Goal: Information Seeking & Learning: Learn about a topic

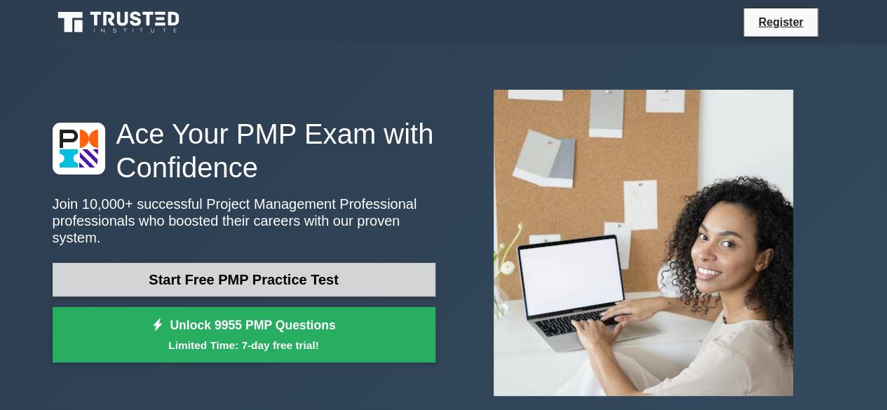
click at [267, 276] on link "Start Free PMP Practice Test" at bounding box center [244, 280] width 383 height 34
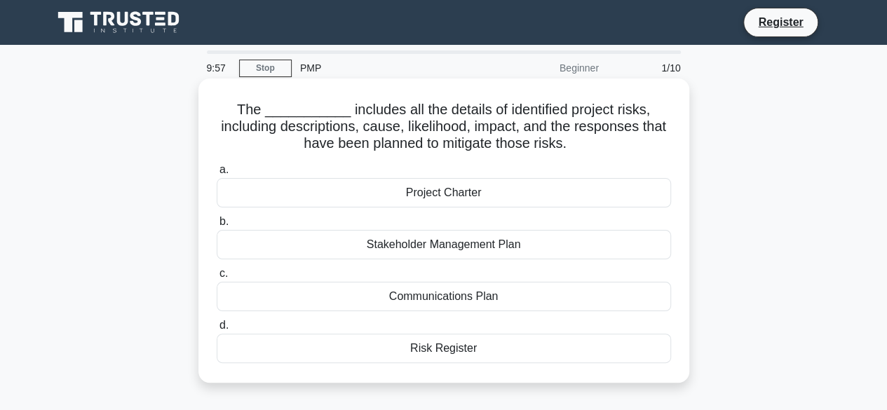
click at [459, 278] on label "c. Communications Plan" at bounding box center [444, 288] width 454 height 46
click at [217, 278] on input "c. Communications Plan" at bounding box center [217, 273] width 0 height 9
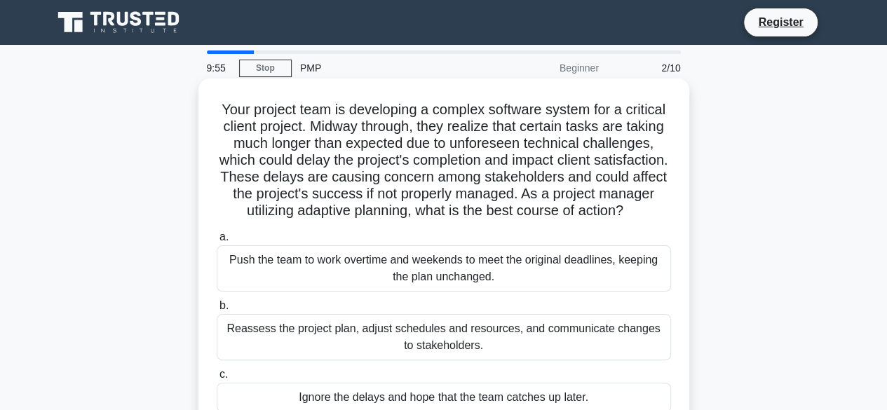
click at [457, 325] on label "b. Reassess the project plan, adjust schedules and resources, and communicate c…" at bounding box center [444, 328] width 454 height 63
click at [217, 311] on input "b. Reassess the project plan, adjust schedules and resources, and communicate c…" at bounding box center [217, 306] width 0 height 9
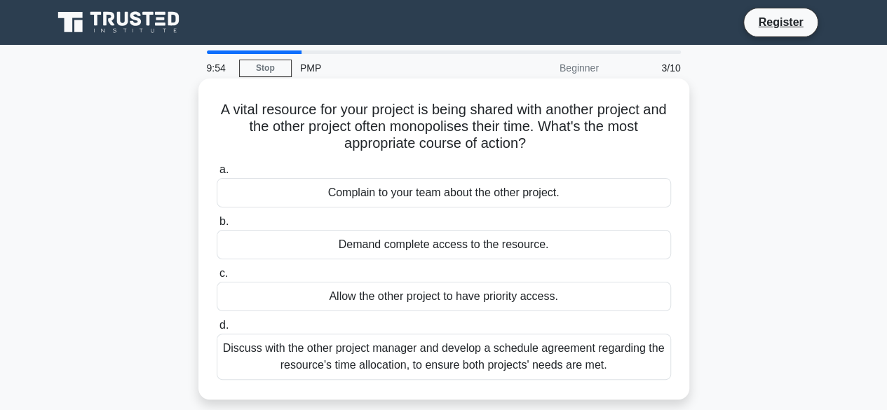
click at [442, 327] on label "d. Discuss with the other project manager and develop a schedule agreement rega…" at bounding box center [444, 348] width 454 height 63
click at [217, 327] on input "d. Discuss with the other project manager and develop a schedule agreement rega…" at bounding box center [217, 325] width 0 height 9
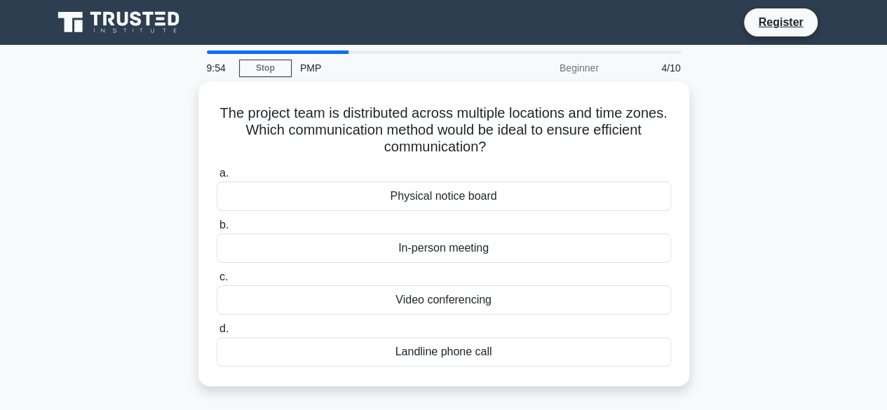
click at [442, 327] on label "d. Landline phone call" at bounding box center [444, 343] width 454 height 46
click at [217, 327] on input "d. Landline phone call" at bounding box center [217, 329] width 0 height 9
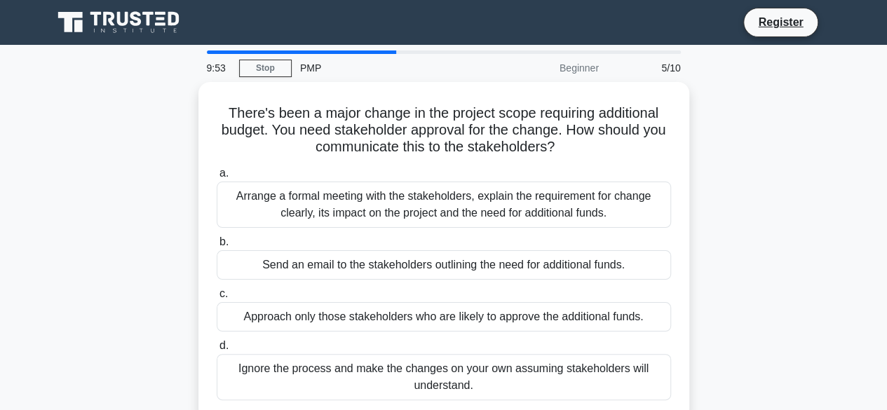
click at [442, 327] on div "a. Arrange a formal meeting with the stakeholders, explain the requirement for …" at bounding box center [443, 282] width 471 height 241
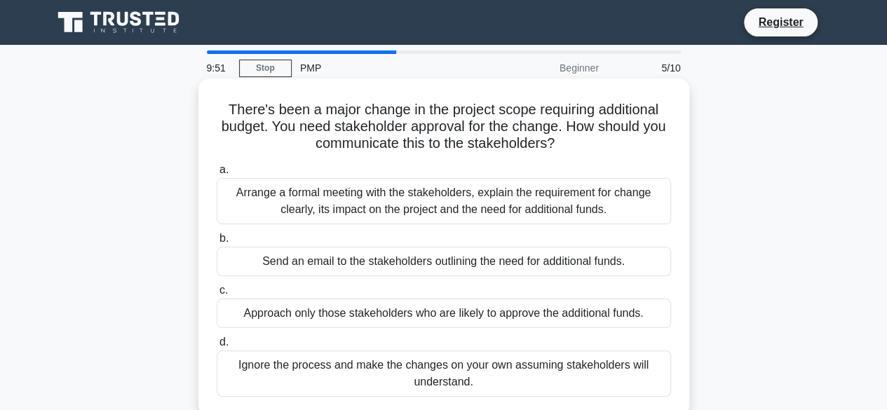
click at [417, 258] on div "Send an email to the stakeholders outlining the need for additional funds." at bounding box center [444, 261] width 454 height 29
click at [217, 243] on input "b. Send an email to the stakeholders outlining the need for additional funds." at bounding box center [217, 238] width 0 height 9
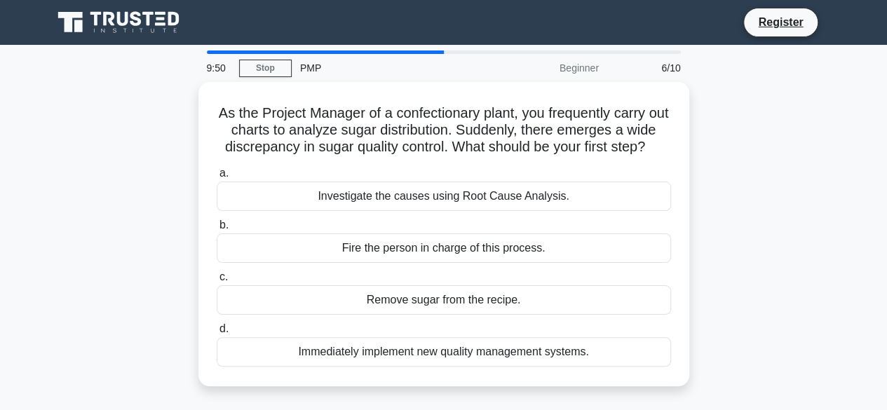
click at [417, 258] on div "Fire the person in charge of this process." at bounding box center [444, 247] width 454 height 29
click at [217, 230] on input "b. Fire the person in charge of this process." at bounding box center [217, 225] width 0 height 9
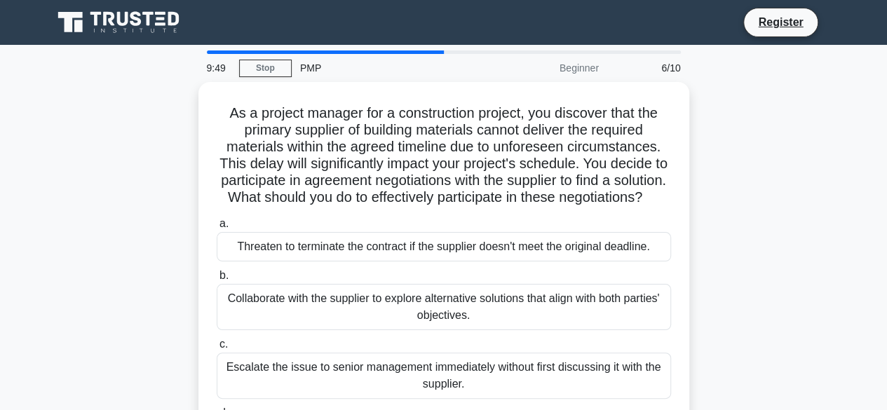
click at [417, 258] on div "Threaten to terminate the contract if the supplier doesn't meet the original de…" at bounding box center [444, 246] width 454 height 29
click at [217, 229] on input "a. Threaten to terminate the contract if the supplier doesn't meet the original…" at bounding box center [217, 223] width 0 height 9
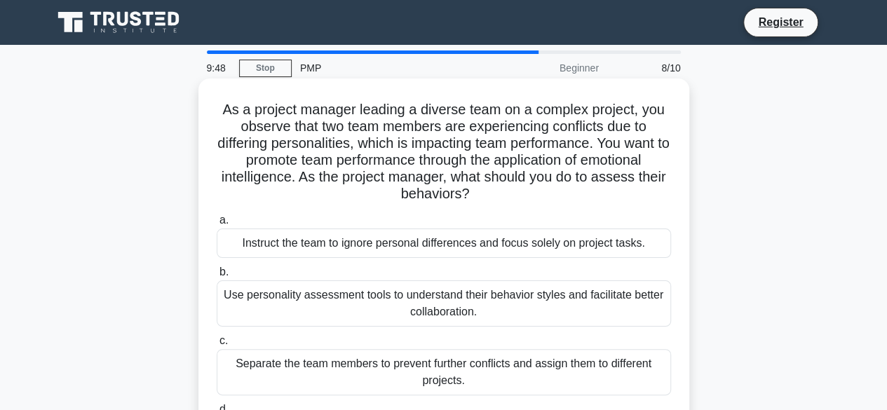
click at [414, 290] on div "Use personality assessment tools to understand their behavior styles and facili…" at bounding box center [444, 303] width 454 height 46
click at [217, 277] on input "b. Use personality assessment tools to understand their behavior styles and fac…" at bounding box center [217, 272] width 0 height 9
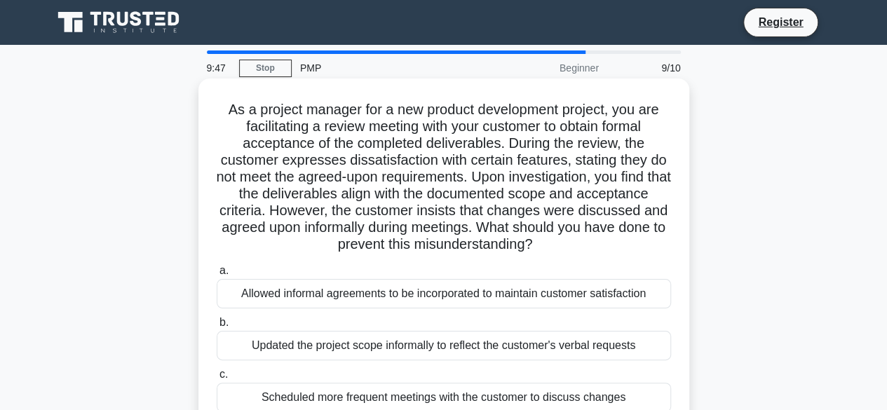
click at [409, 366] on label "c. Scheduled more frequent meetings with the customer to discuss changes" at bounding box center [444, 389] width 454 height 46
click at [217, 370] on input "c. Scheduled more frequent meetings with the customer to discuss changes" at bounding box center [217, 374] width 0 height 9
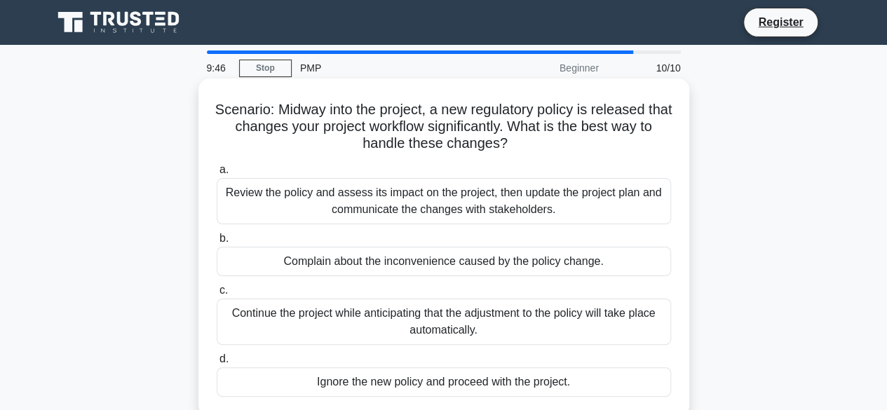
click at [407, 368] on div "Ignore the new policy and proceed with the project." at bounding box center [444, 381] width 454 height 29
click at [217, 364] on input "d. Ignore the new policy and proceed with the project." at bounding box center [217, 359] width 0 height 9
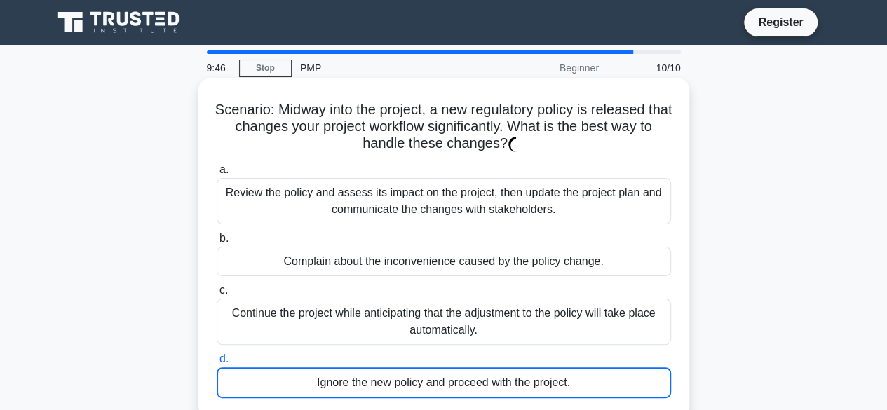
click at [407, 368] on div "Ignore the new policy and proceed with the project." at bounding box center [444, 382] width 454 height 31
click at [217, 364] on input "d. Ignore the new policy and proceed with the project." at bounding box center [217, 359] width 0 height 9
click at [407, 368] on div "Ignore the new policy and proceed with the project." at bounding box center [444, 382] width 454 height 31
click at [217, 364] on input "d. Ignore the new policy and proceed with the project." at bounding box center [217, 359] width 0 height 9
click at [407, 368] on div "Ignore the new policy and proceed with the project." at bounding box center [444, 382] width 454 height 31
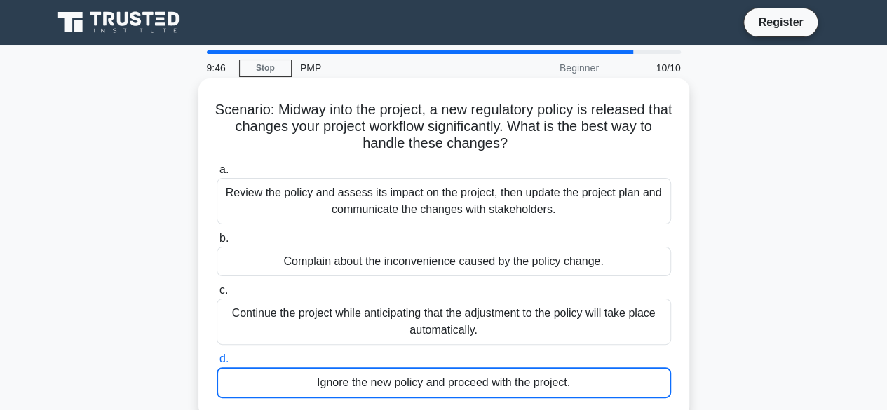
click at [217, 364] on input "d. Ignore the new policy and proceed with the project." at bounding box center [217, 359] width 0 height 9
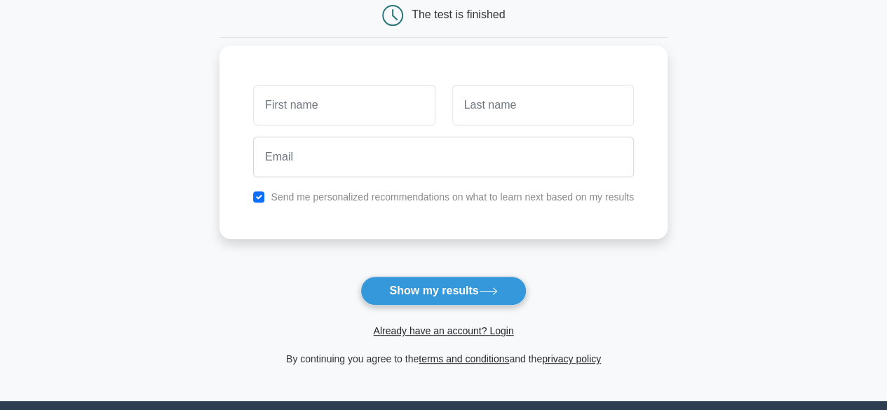
scroll to position [177, 0]
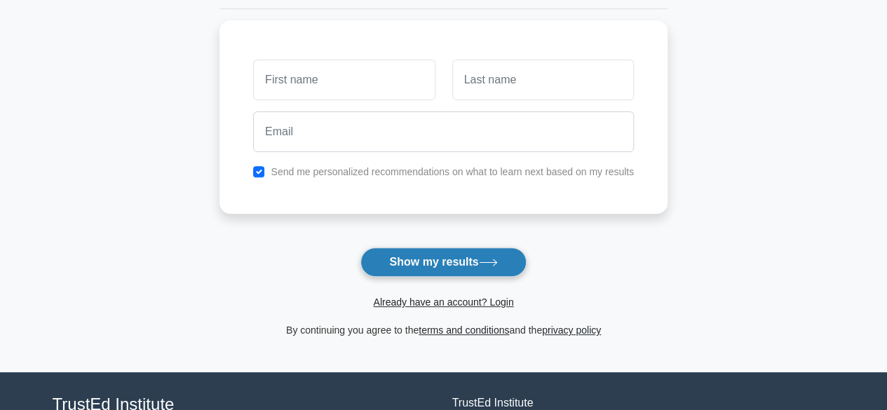
click at [438, 271] on button "Show my results" at bounding box center [442, 262] width 165 height 29
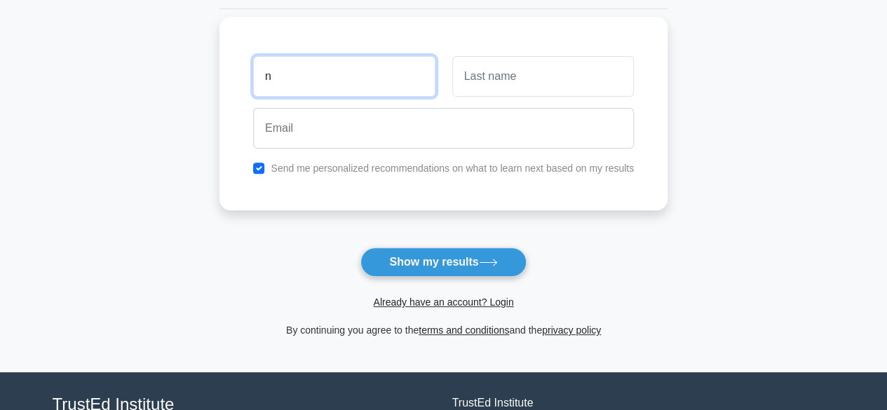
type input "n"
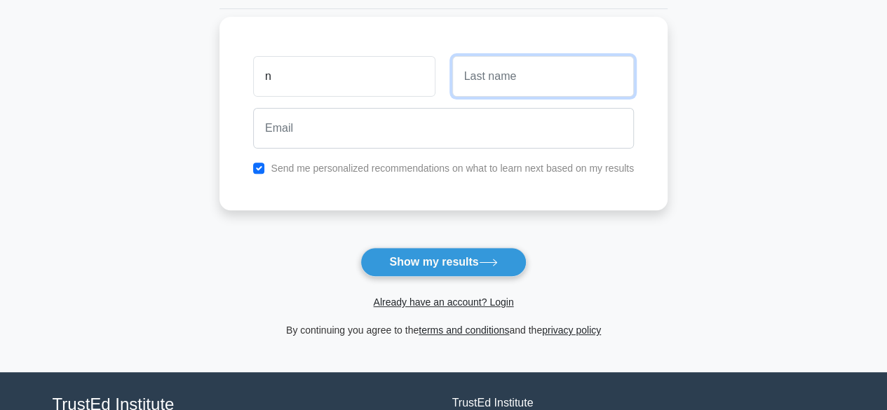
click at [460, 69] on input "text" at bounding box center [543, 76] width 182 height 41
type input "h"
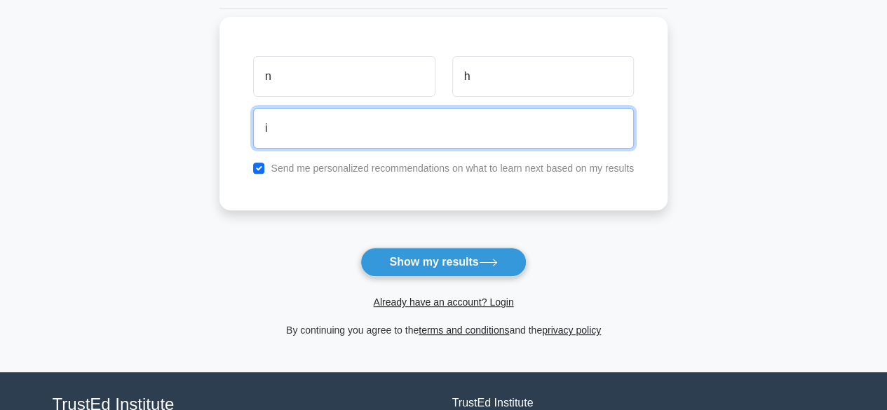
click at [431, 111] on input "i" at bounding box center [443, 128] width 381 height 41
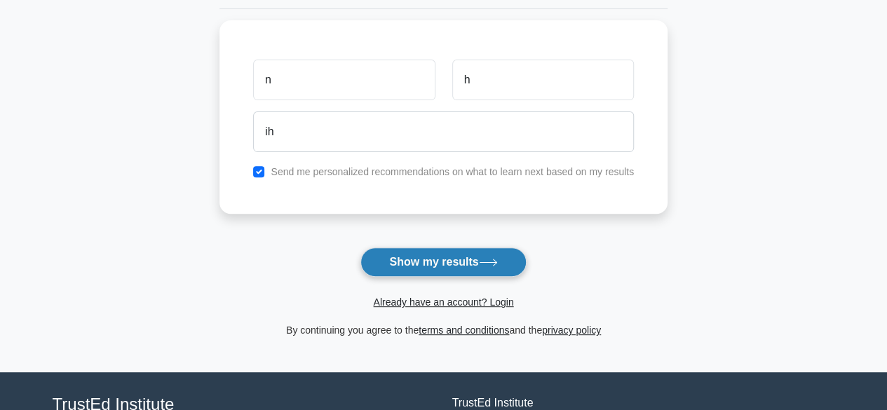
click at [463, 266] on button "Show my results" at bounding box center [442, 262] width 165 height 29
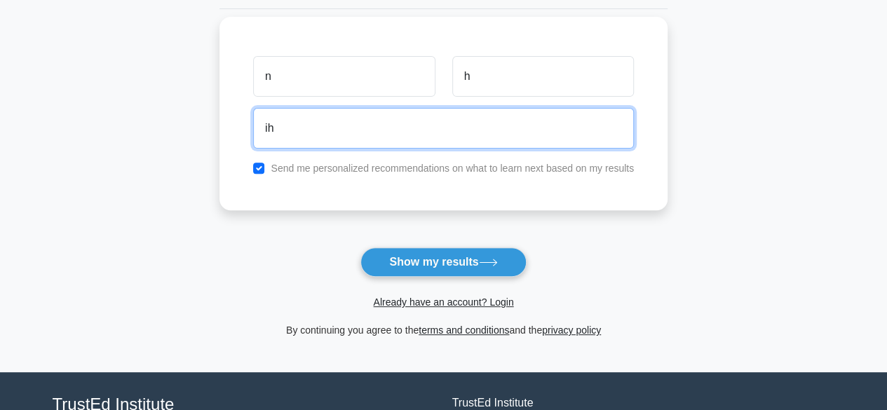
click at [323, 124] on input "ih" at bounding box center [443, 128] width 381 height 41
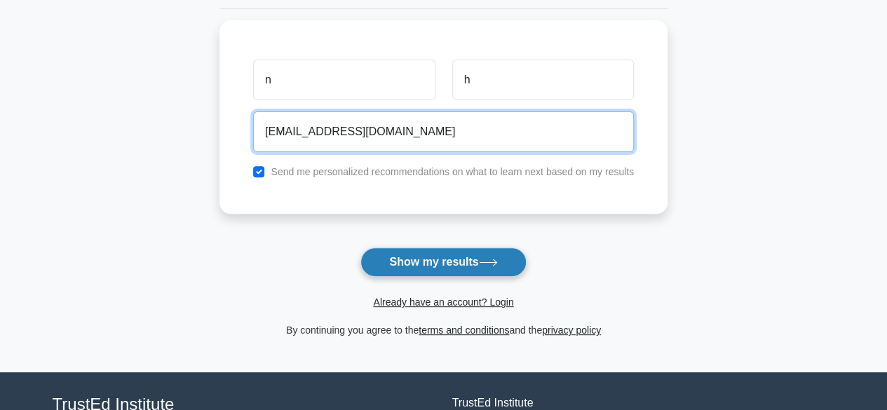
type input "yugftyguty@gmail.com"
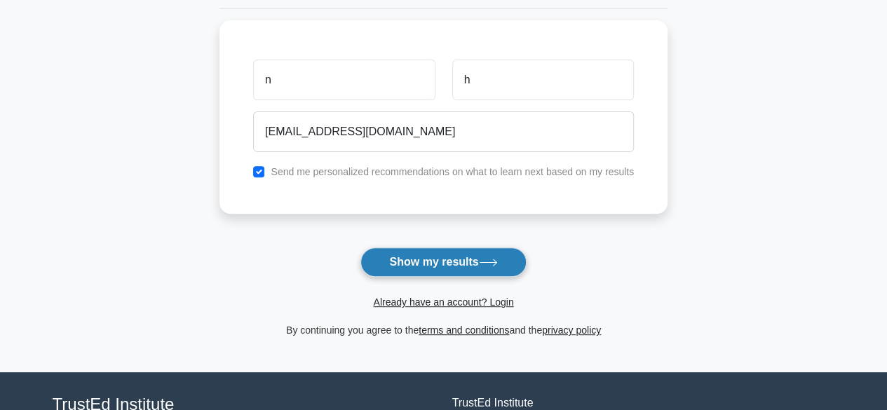
click at [402, 252] on button "Show my results" at bounding box center [442, 262] width 165 height 29
